Goal: Check status: Check status

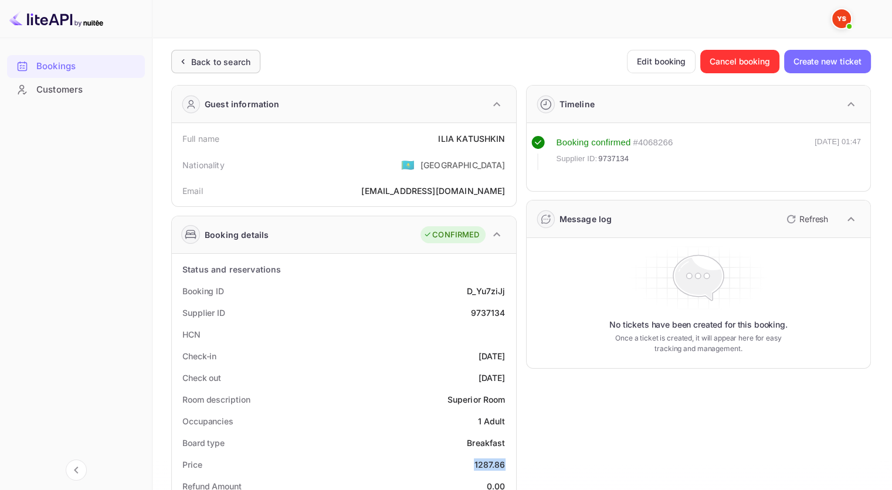
click at [221, 62] on div "Back to search" at bounding box center [220, 62] width 59 height 12
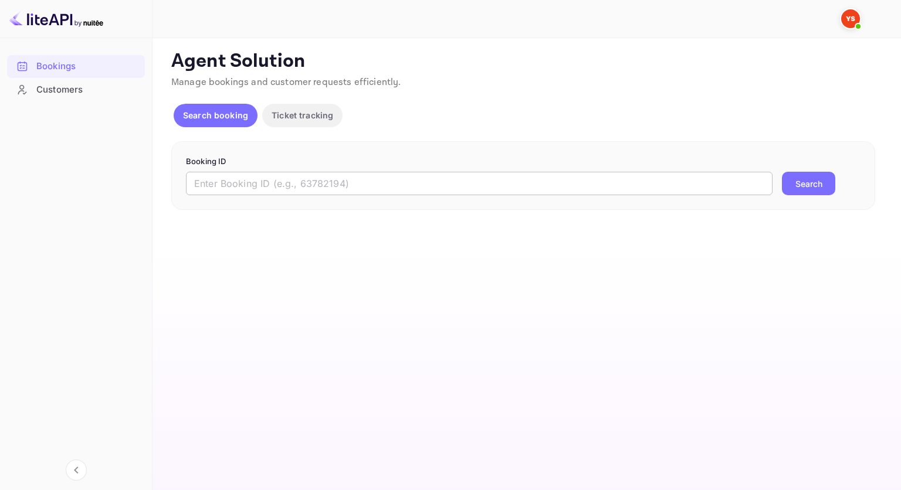
click at [411, 187] on input "text" at bounding box center [479, 183] width 587 height 23
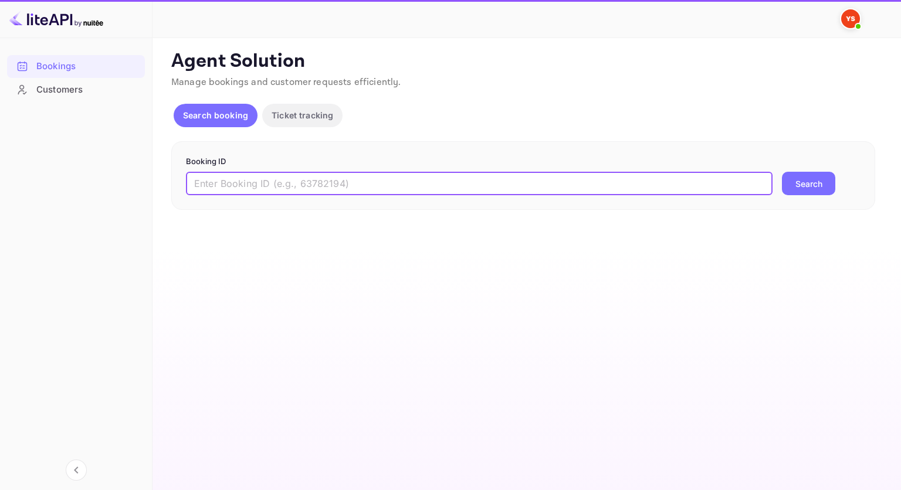
paste input "9699303"
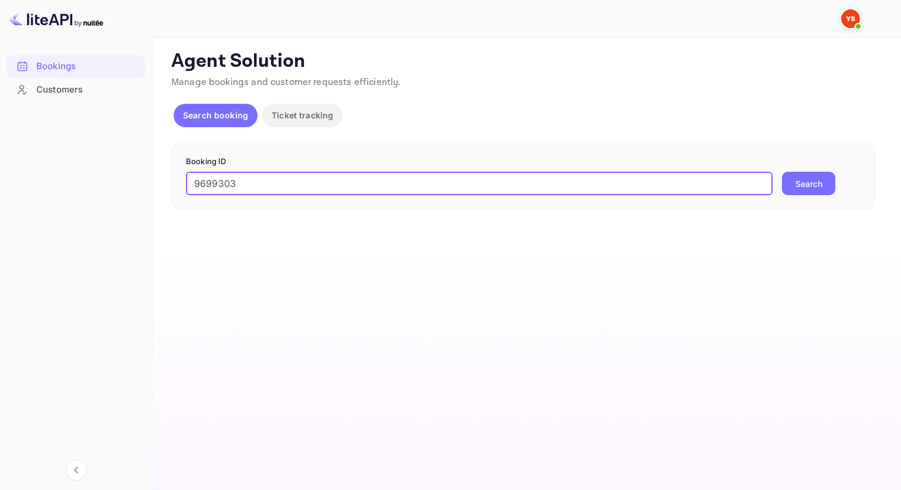
type input "9699303"
click at [790, 188] on button "Search" at bounding box center [808, 183] width 53 height 23
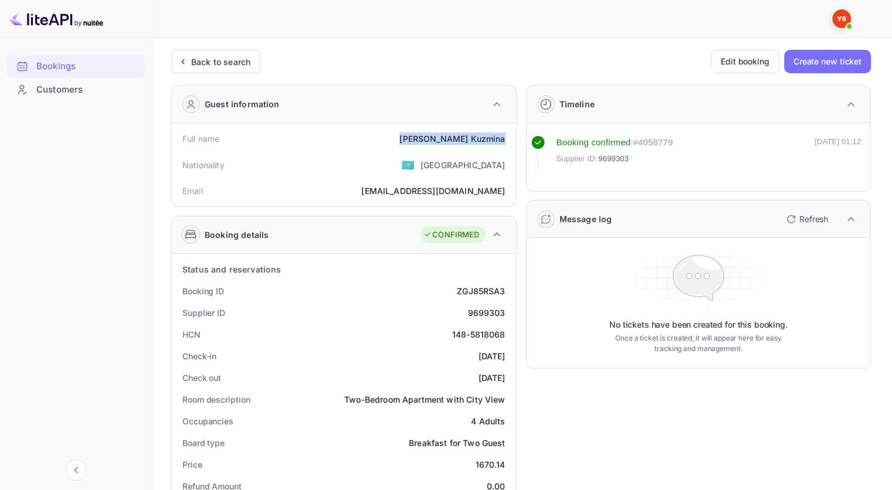
drag, startPoint x: 505, startPoint y: 141, endPoint x: 433, endPoint y: 138, distance: 71.6
click at [433, 138] on div "Full name [PERSON_NAME]" at bounding box center [344, 139] width 335 height 22
copy div "[PERSON_NAME]"
click at [492, 313] on div "9699303" at bounding box center [486, 313] width 38 height 12
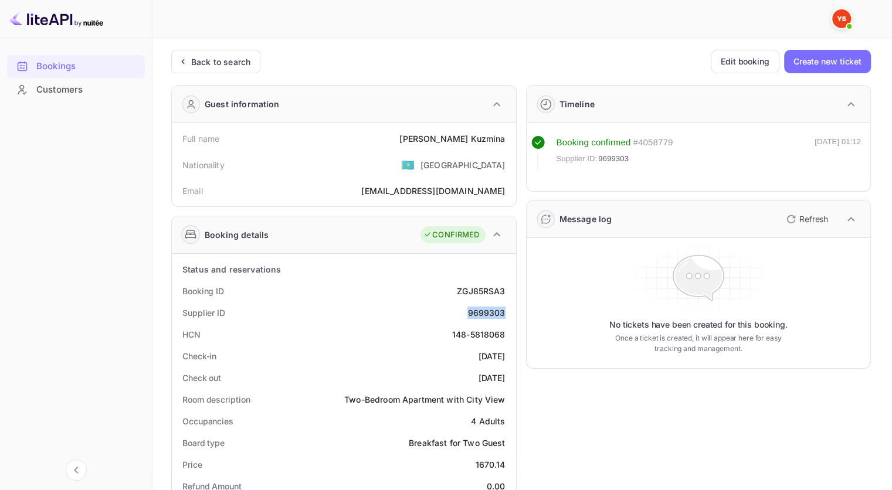
copy div "9699303"
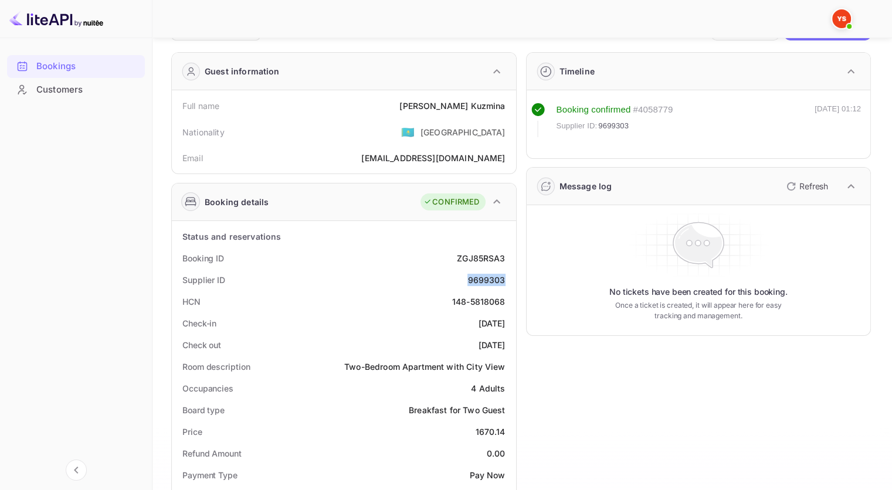
scroll to position [59, 0]
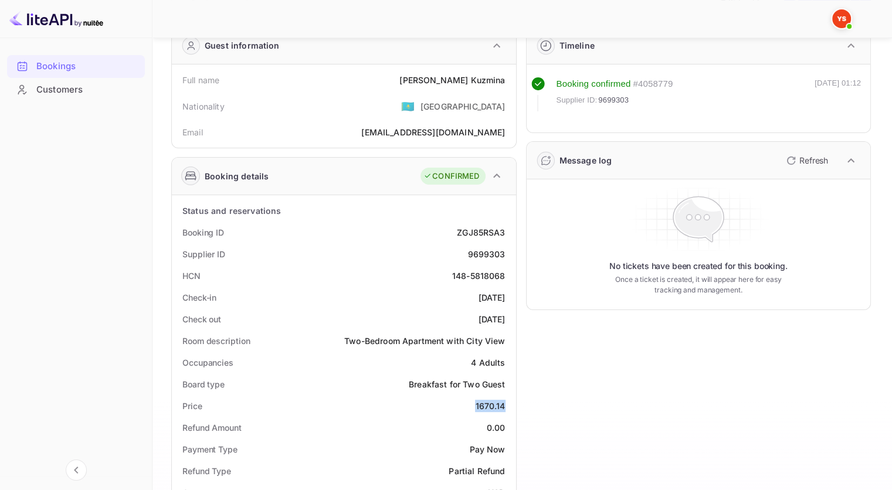
drag, startPoint x: 506, startPoint y: 406, endPoint x: 473, endPoint y: 409, distance: 33.0
click at [473, 409] on div "Price 1670.14" at bounding box center [344, 406] width 335 height 22
copy div "1670.14"
